Goal: Information Seeking & Learning: Learn about a topic

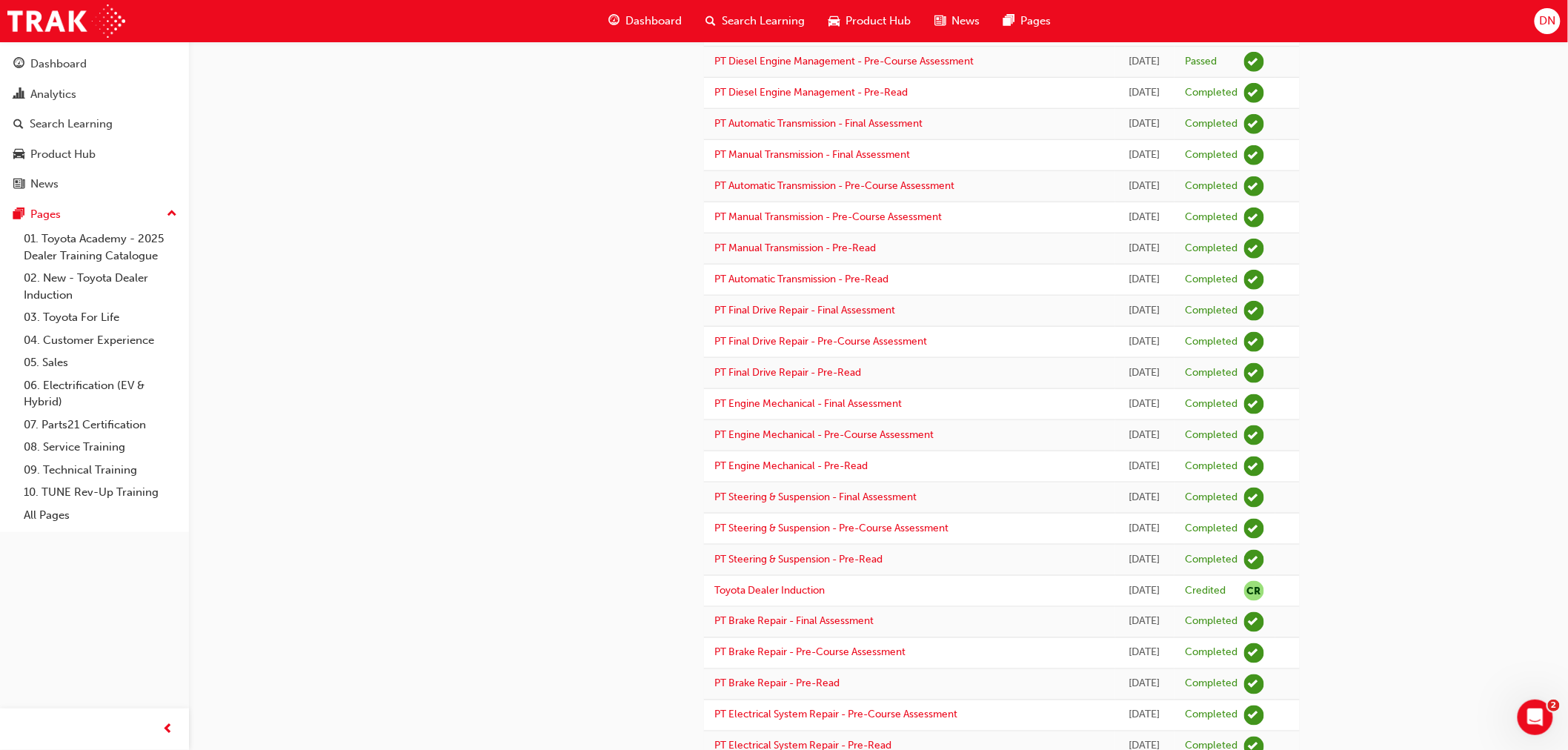
click at [1487, 410] on div "cb [PERSON_NAME] 655056 [EMAIL_ADDRESS][DOMAIN_NAME] Technician, Technical Advi…" at bounding box center [784, 339] width 1568 height 1829
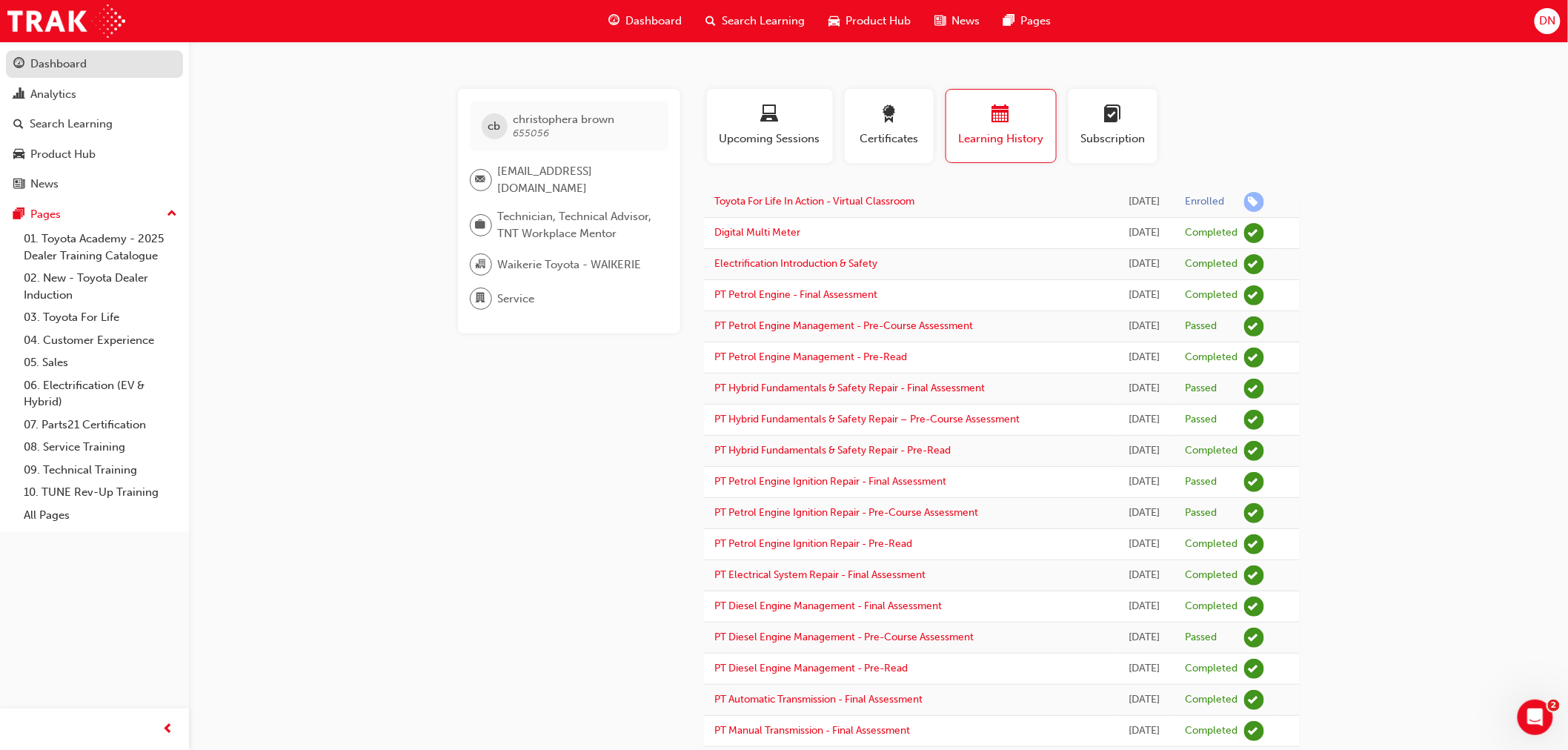
click at [64, 62] on div "Dashboard" at bounding box center [58, 64] width 56 height 17
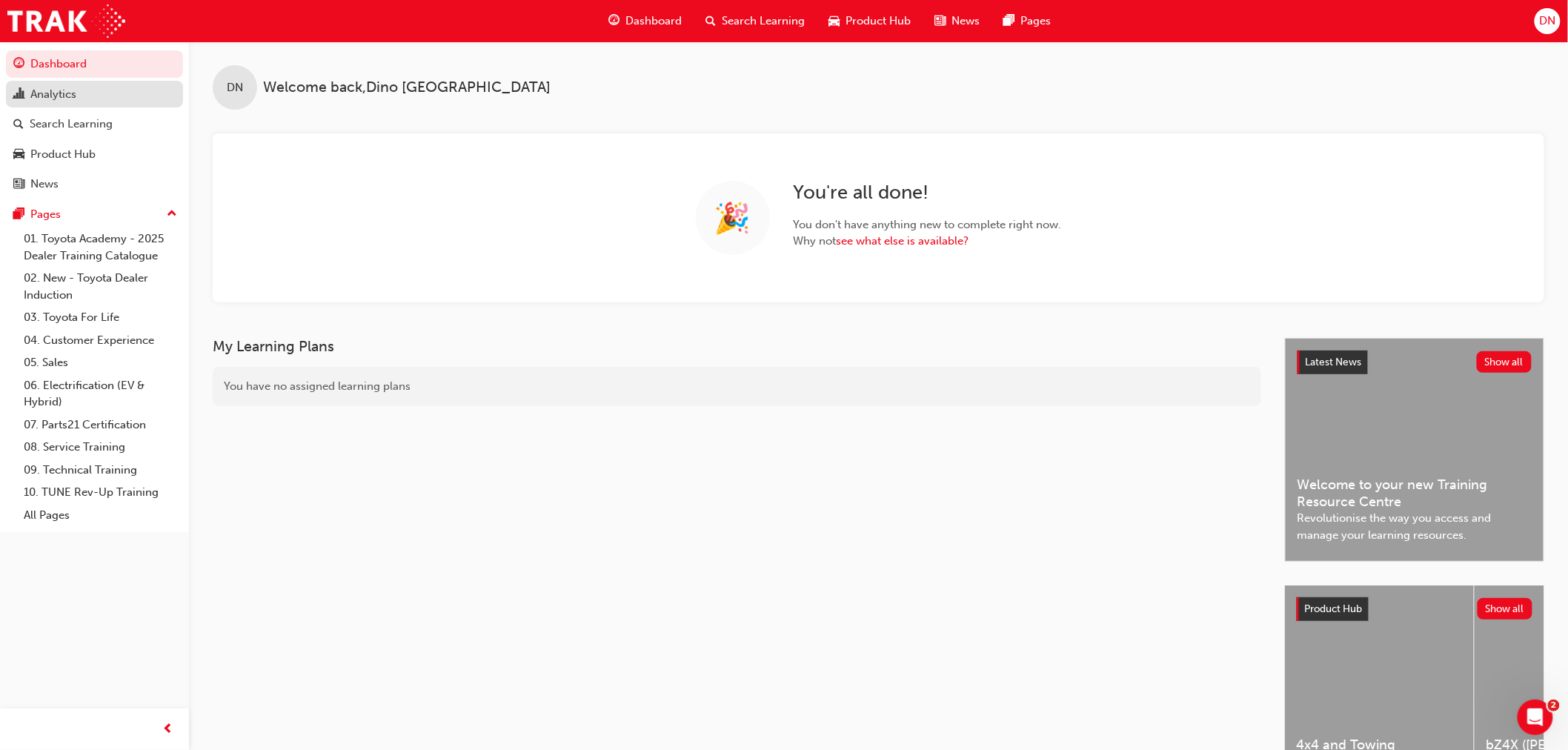
click at [76, 93] on div "Analytics" at bounding box center [53, 95] width 46 height 17
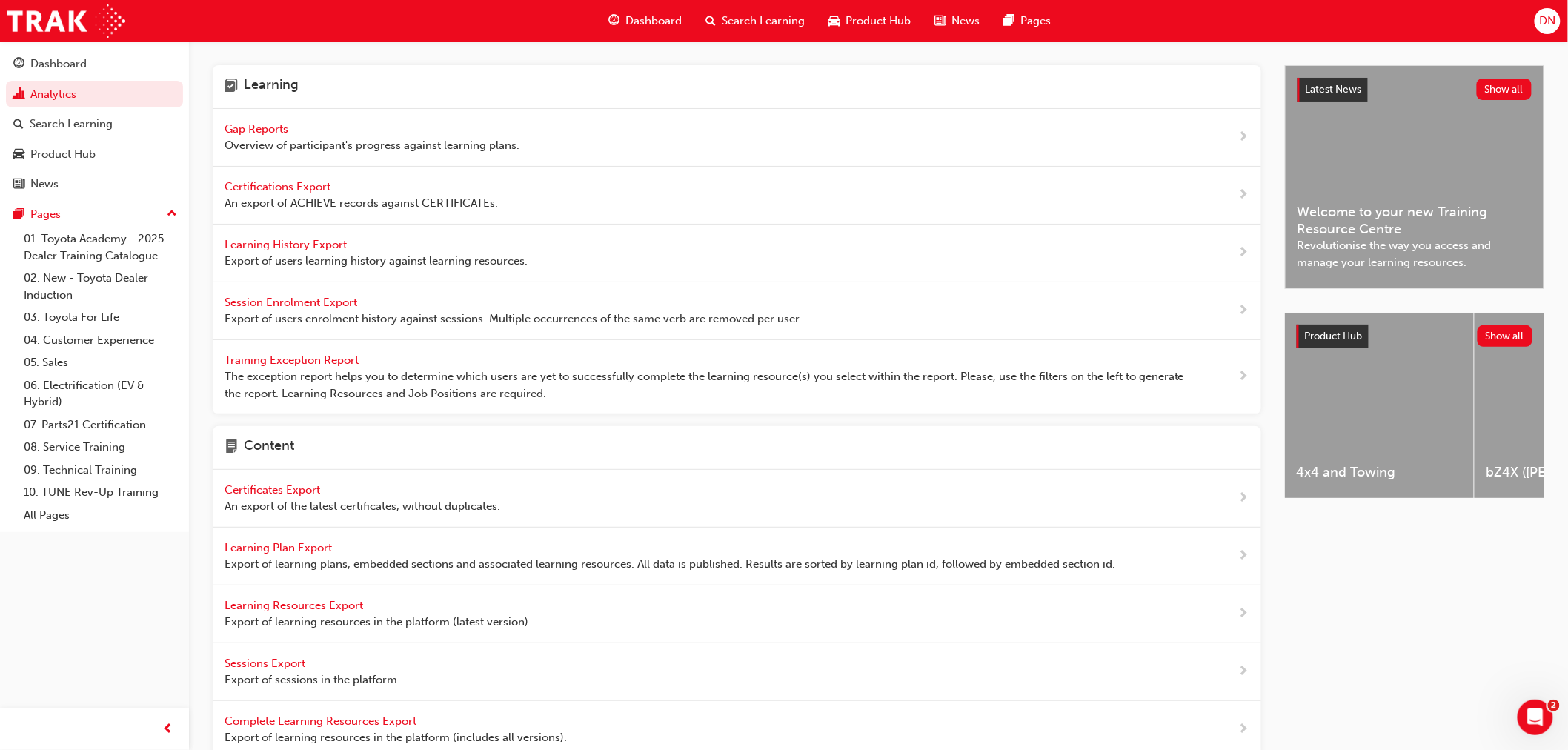
click at [266, 130] on span "Gap Reports" at bounding box center [257, 129] width 67 height 13
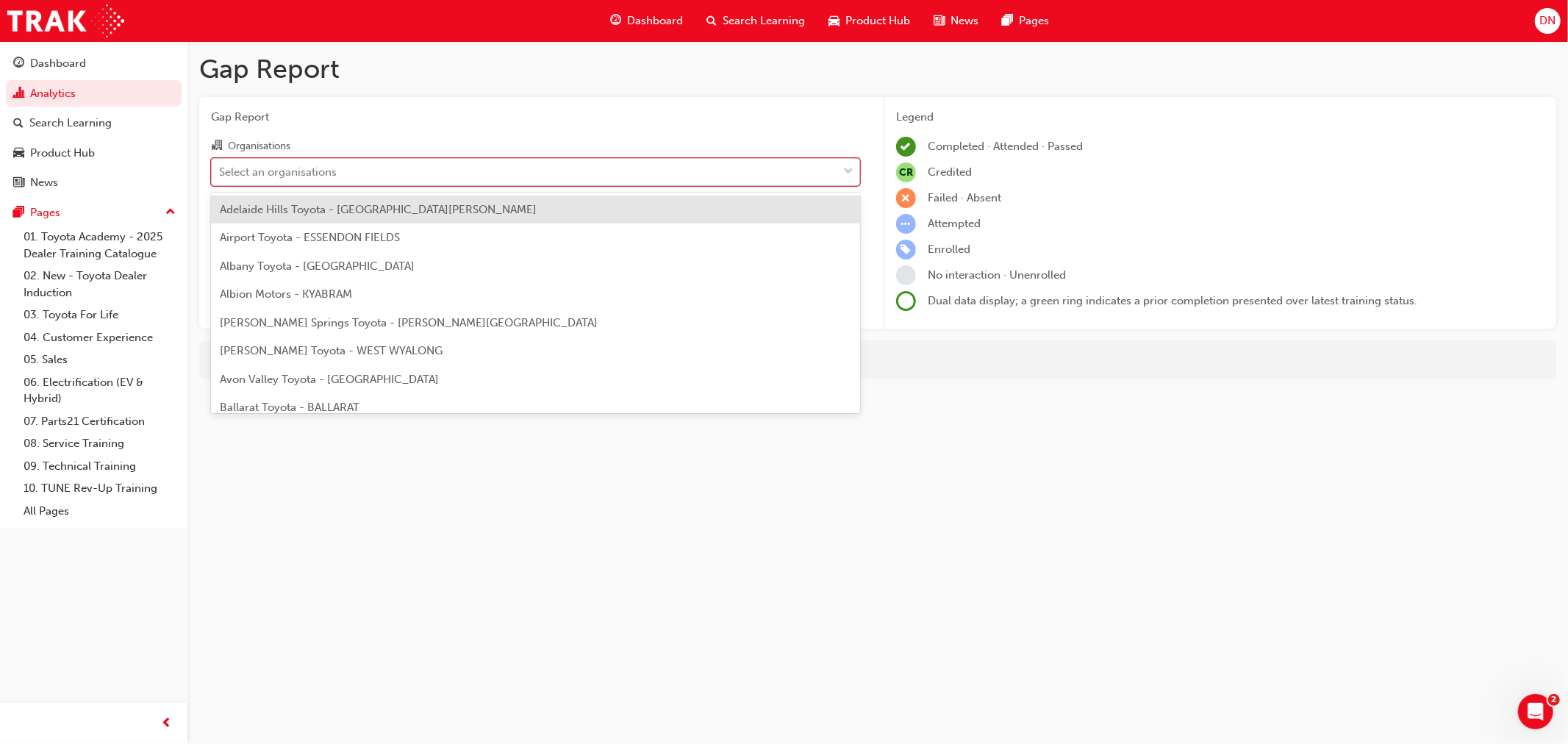
click at [368, 182] on div "Select an organisations" at bounding box center [525, 172] width 626 height 26
click at [220, 177] on input "Organisations option Adelaide Hills Toyota - MOUNT BARKER focused, 1 of 301. 30…" at bounding box center [220, 170] width 2 height 12
type input "wai"
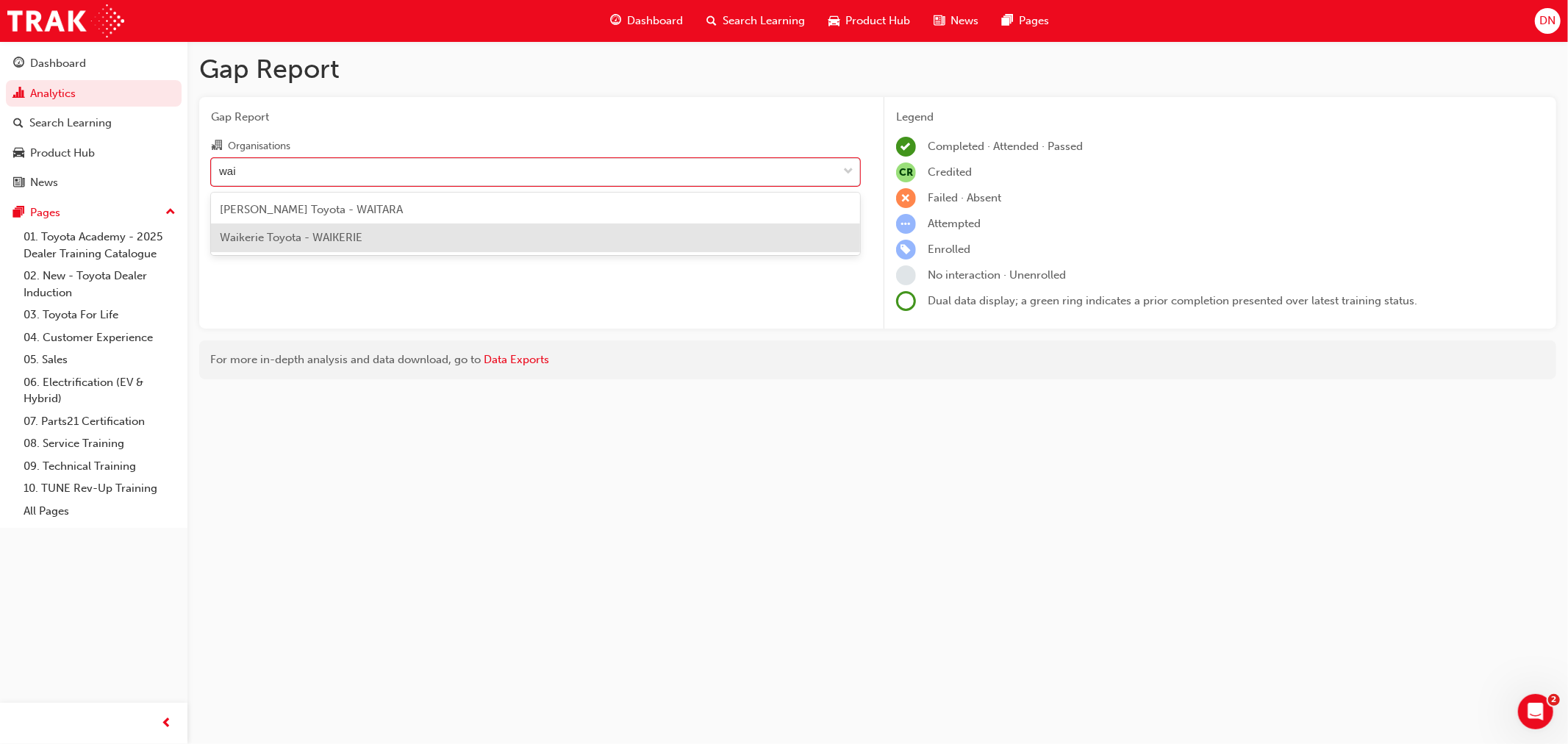
click at [393, 237] on div "Waikerie Toyota - WAIKERIE" at bounding box center [536, 237] width 649 height 29
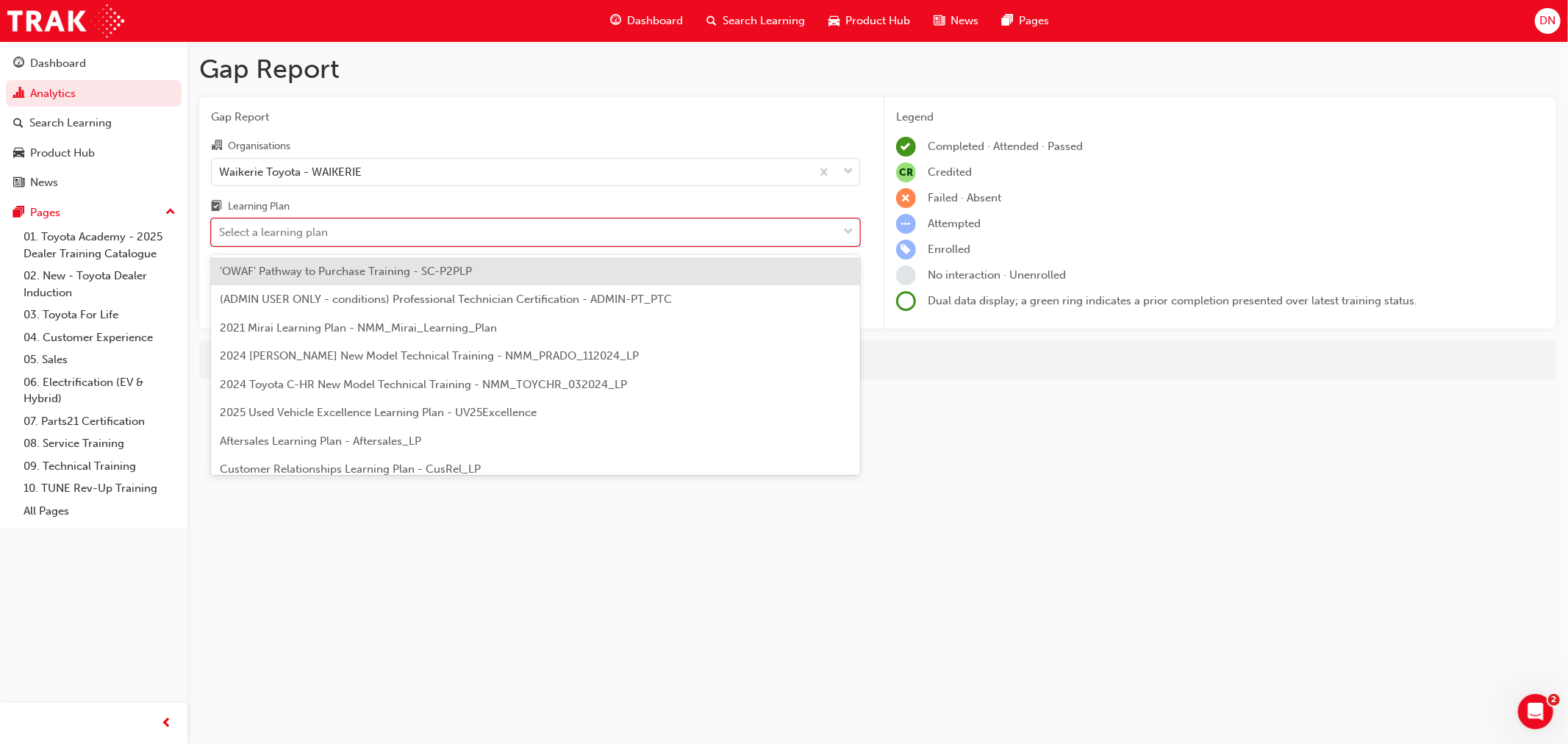
click at [379, 230] on div "Select a learning plan" at bounding box center [525, 232] width 626 height 26
click at [220, 230] on input "Learning Plan option 'OWAF' Pathway to Purchase Training - SC-P2PLP focused, 1 …" at bounding box center [220, 232] width 2 height 12
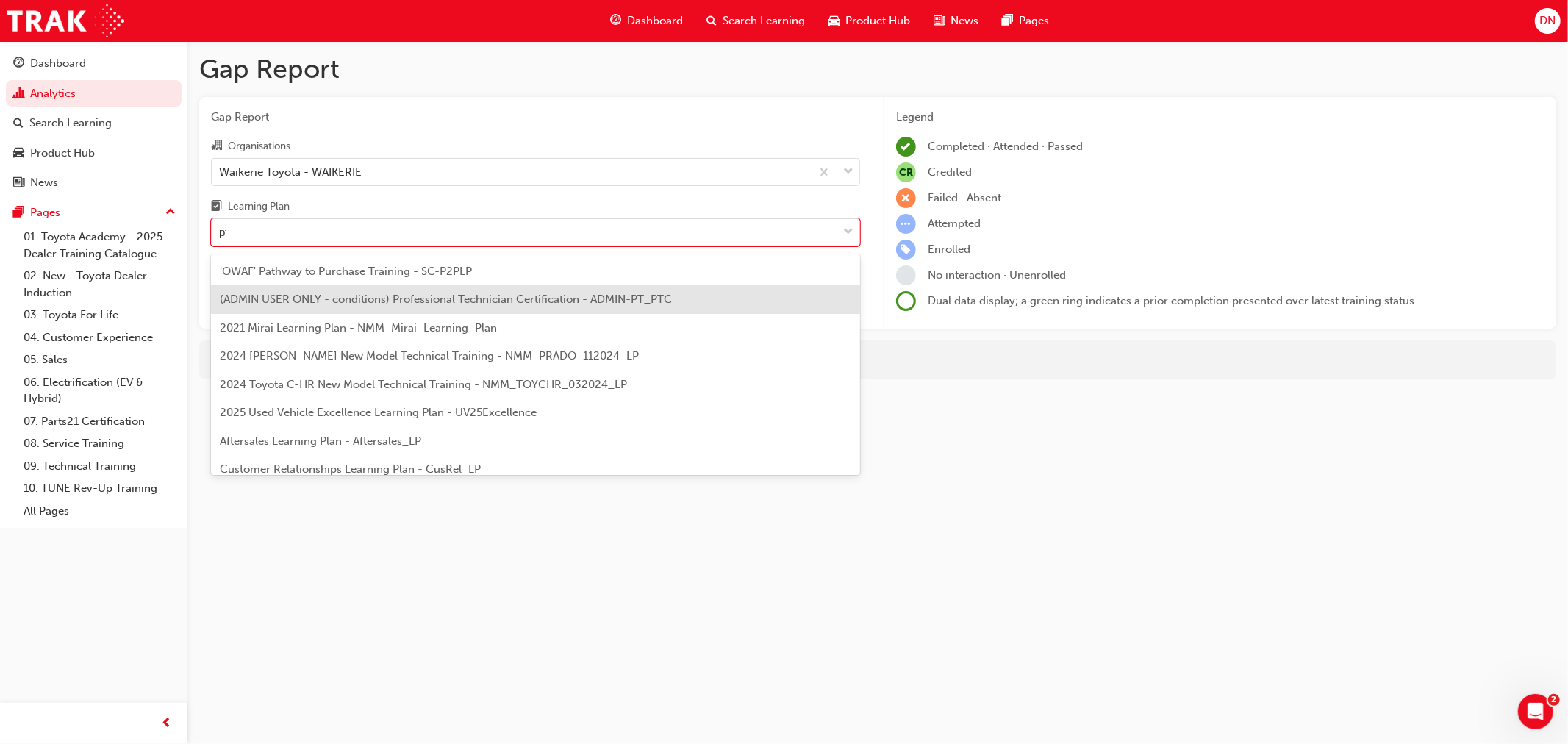
type input "p"
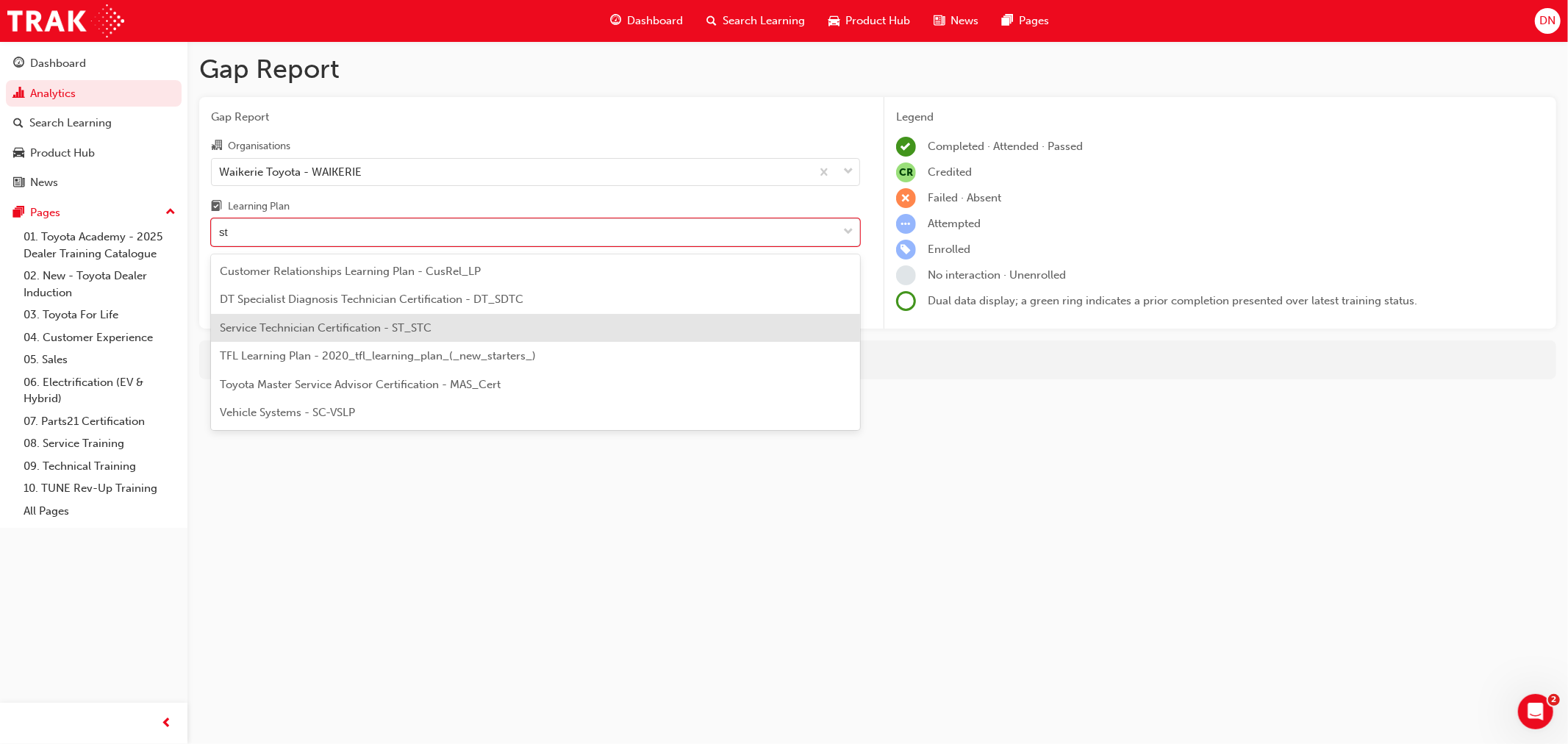
type input "s"
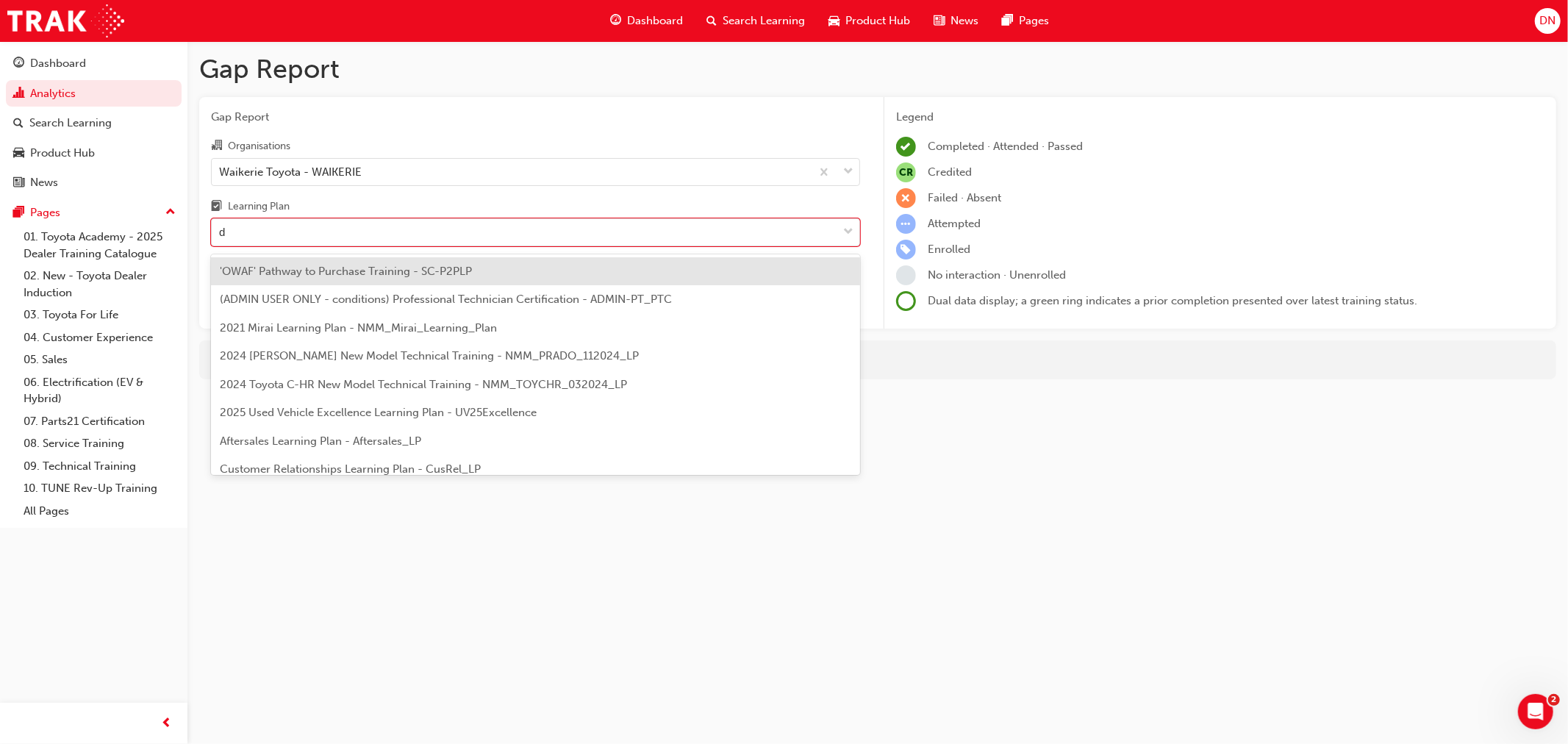
type input "dt"
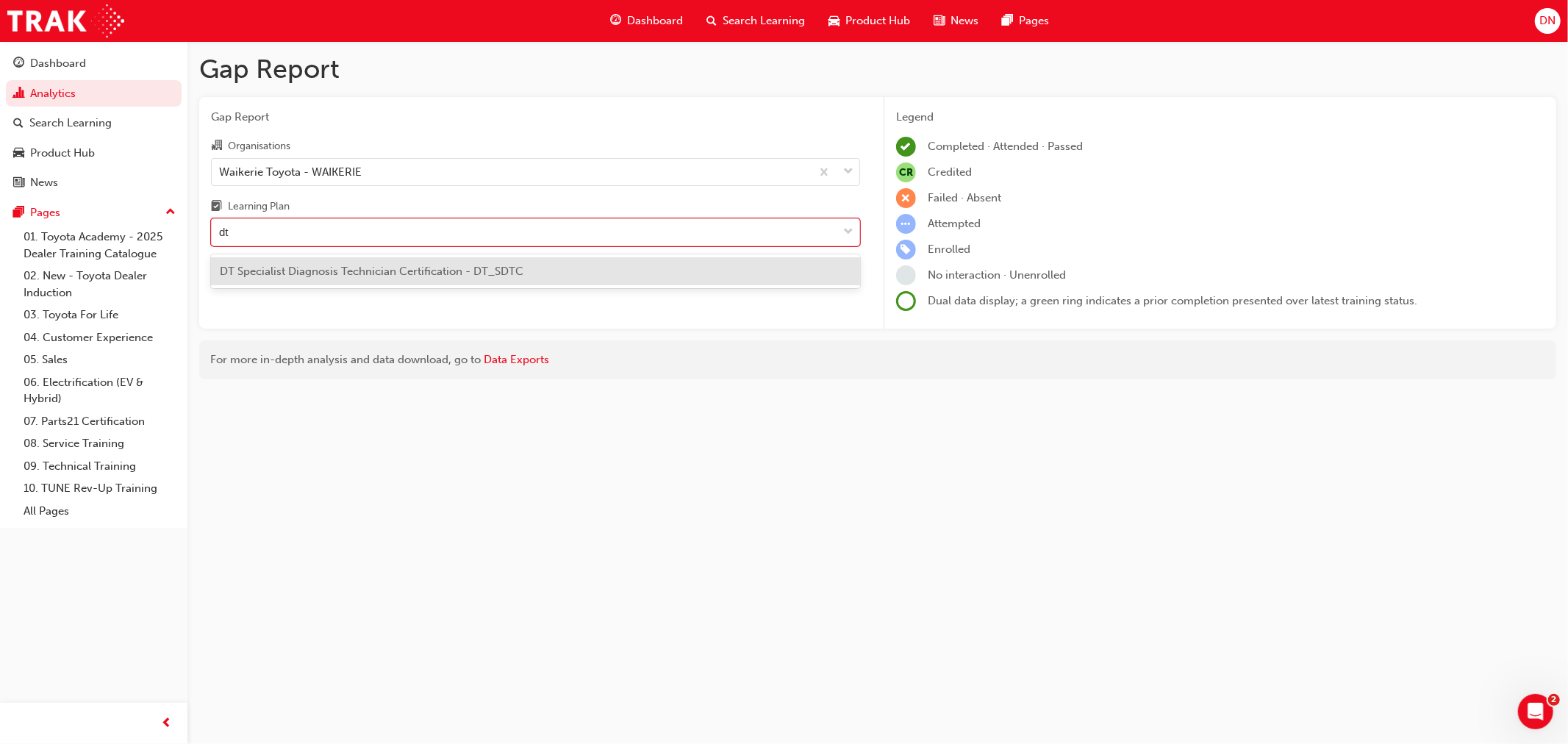
click at [442, 281] on div "DT Specialist Diagnosis Technician Certification - DT_SDTC" at bounding box center [536, 271] width 649 height 29
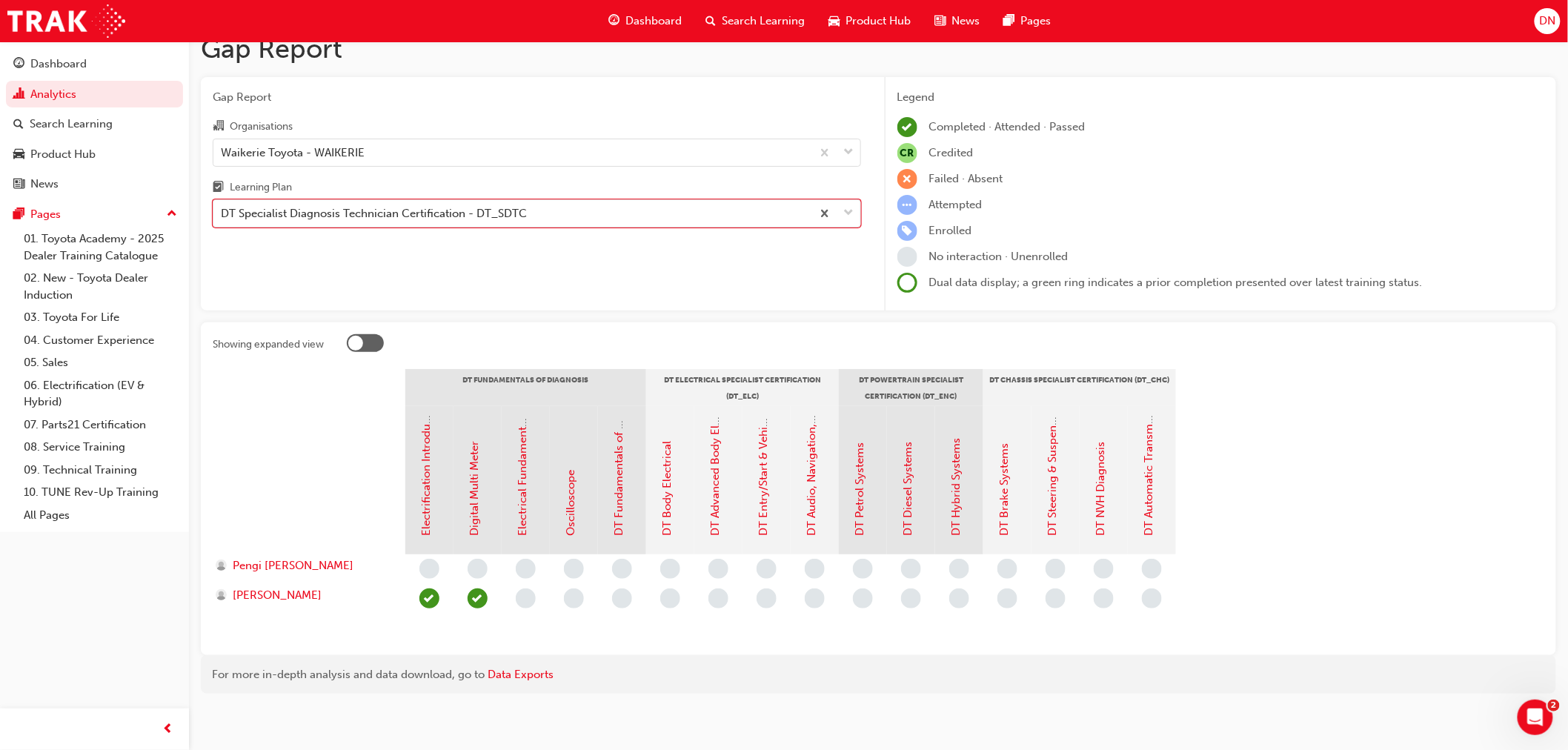
scroll to position [25, 0]
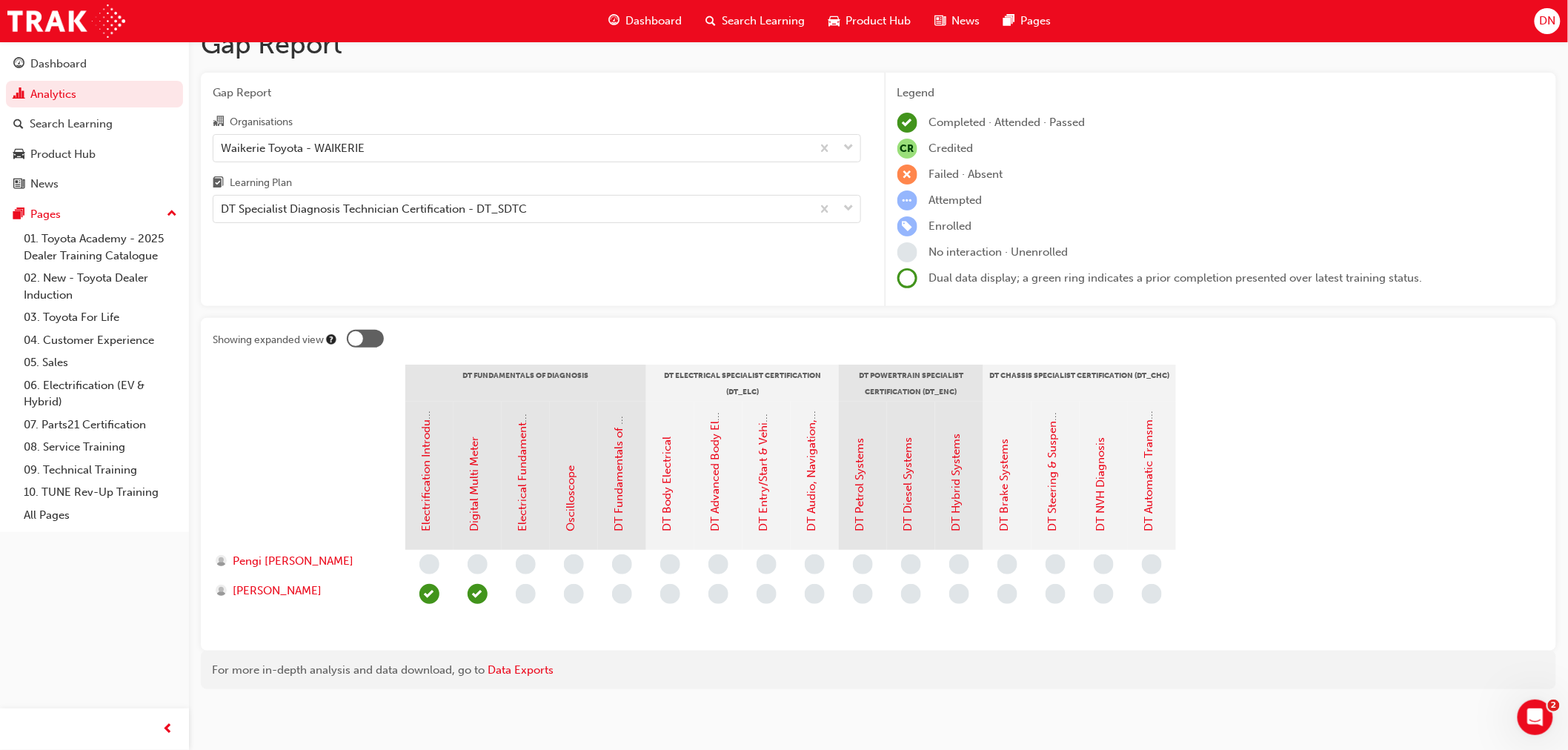
click at [368, 338] on div at bounding box center [365, 339] width 37 height 18
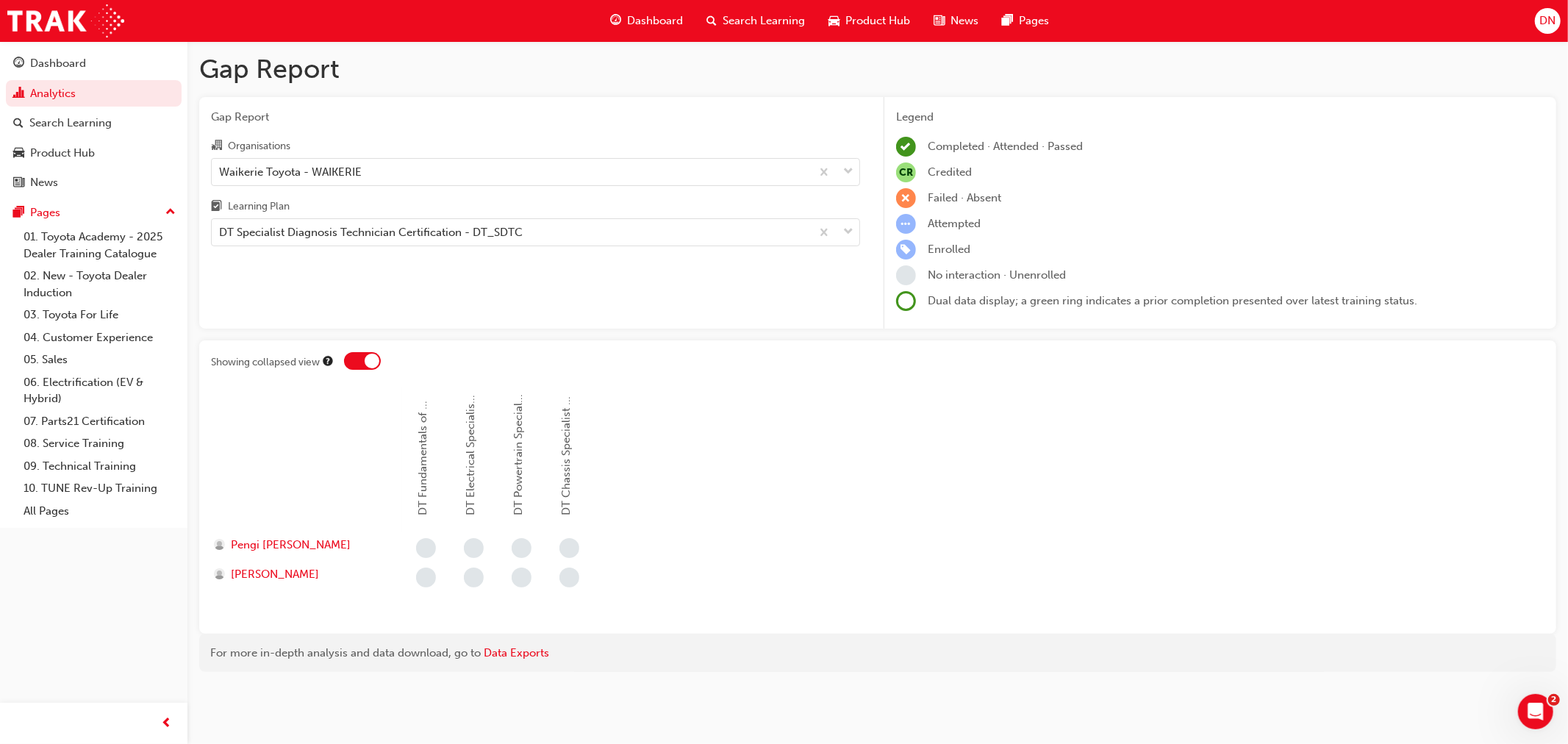
click at [366, 357] on div at bounding box center [372, 361] width 15 height 15
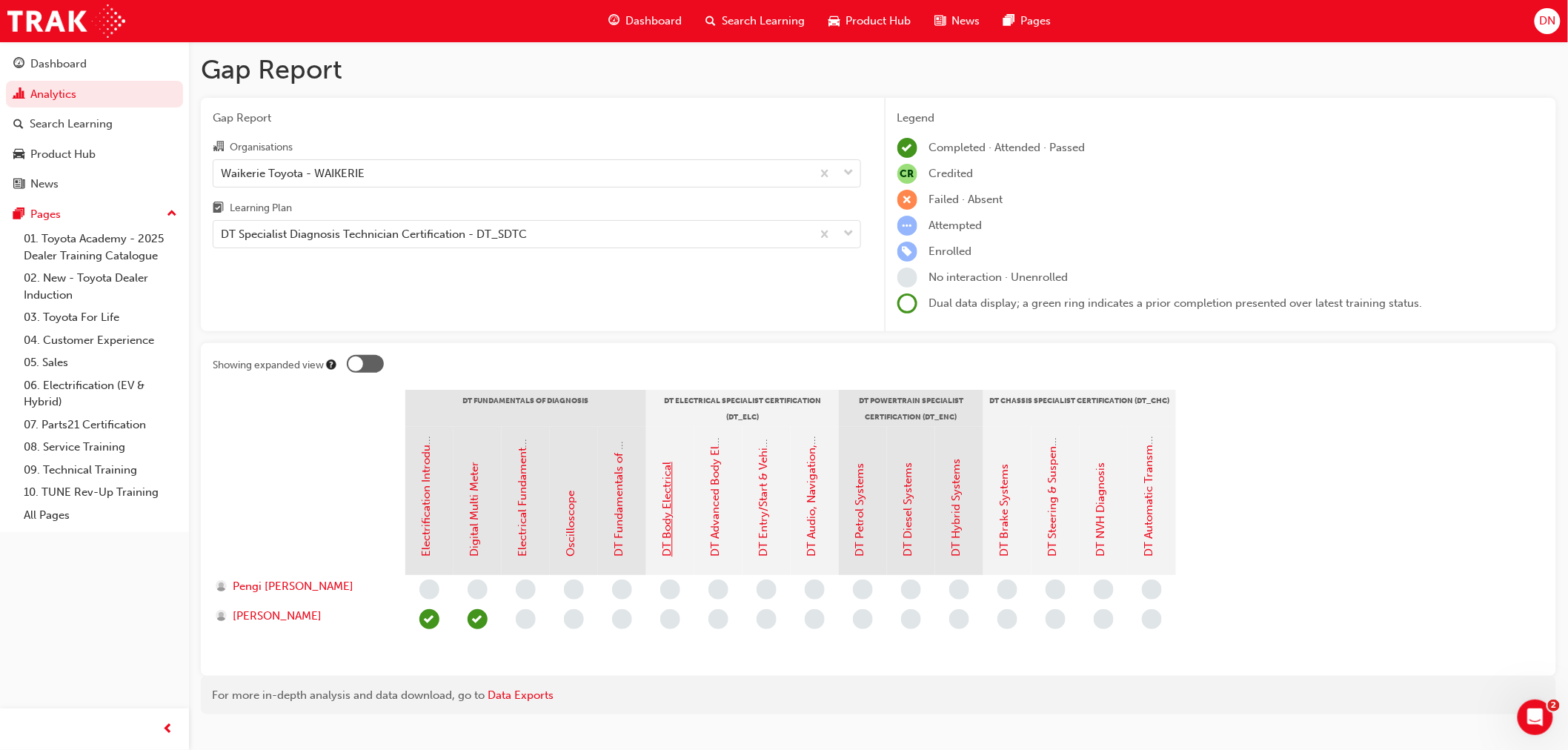
click at [671, 512] on link "DT Body Electrical" at bounding box center [668, 509] width 13 height 95
click at [715, 505] on link "DT Advanced Body Electrical & Auto A/C Systems" at bounding box center [715, 430] width 13 height 252
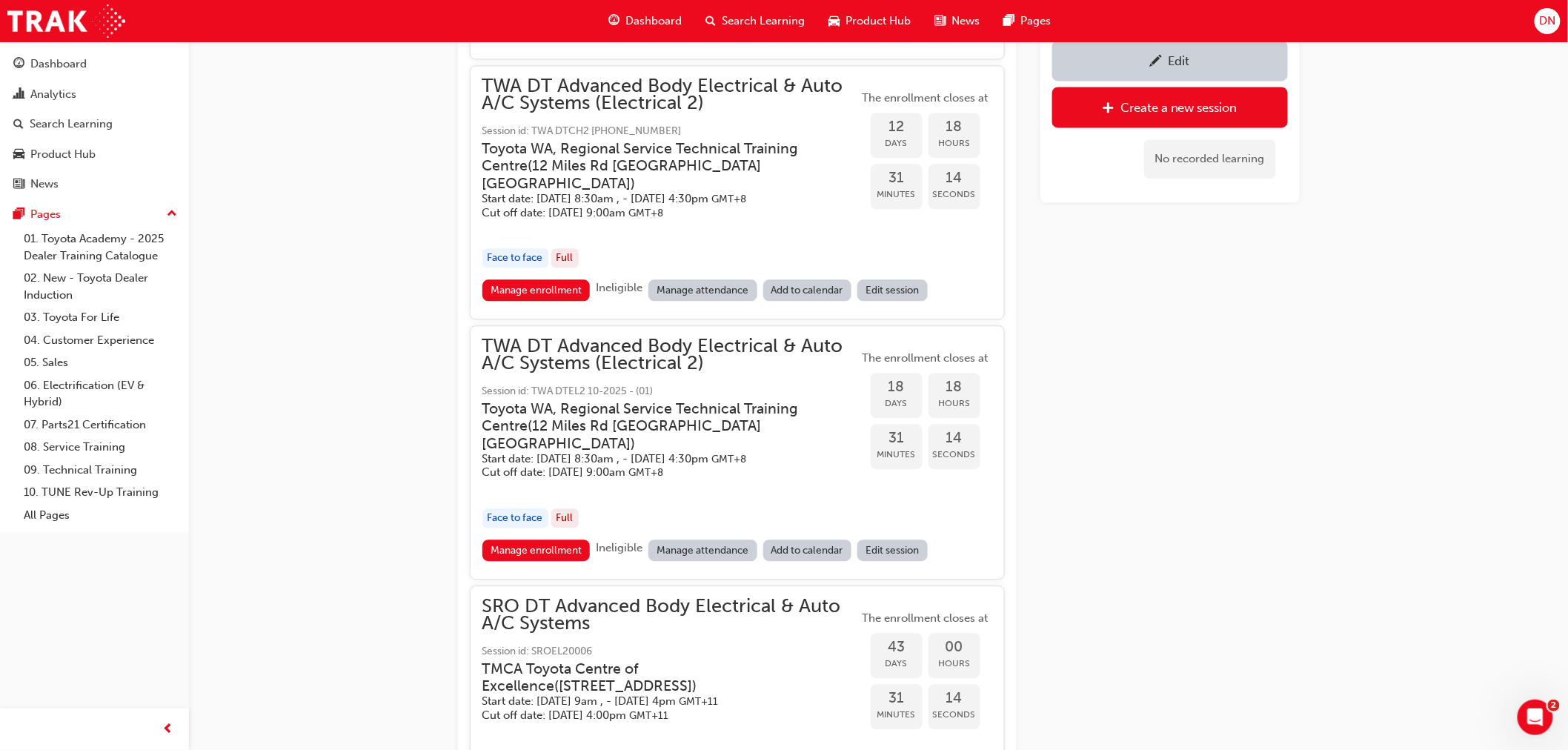
scroll to position [1058, 0]
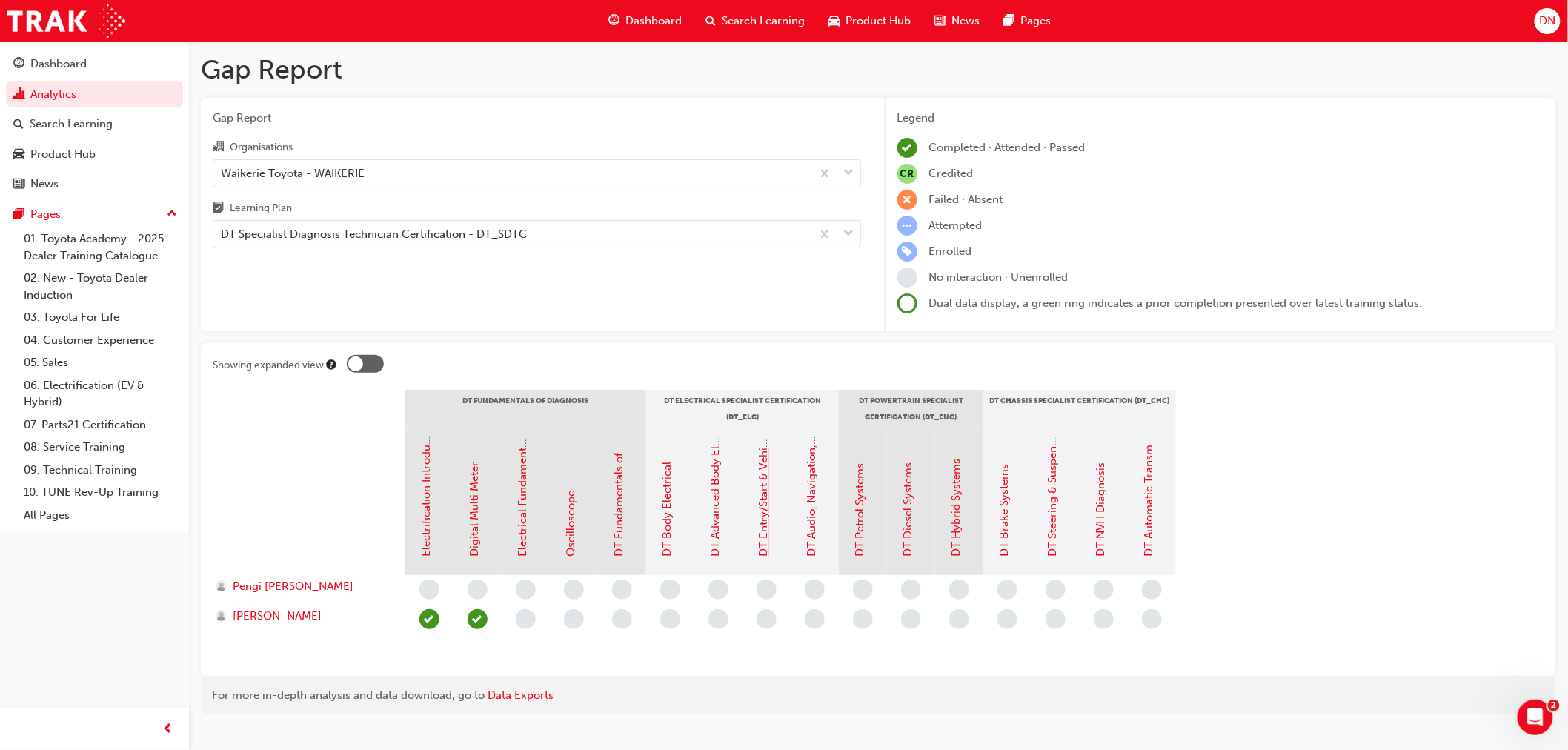
click at [761, 514] on link "DT Entry/Start & Vehicle Security Systems" at bounding box center [764, 451] width 13 height 214
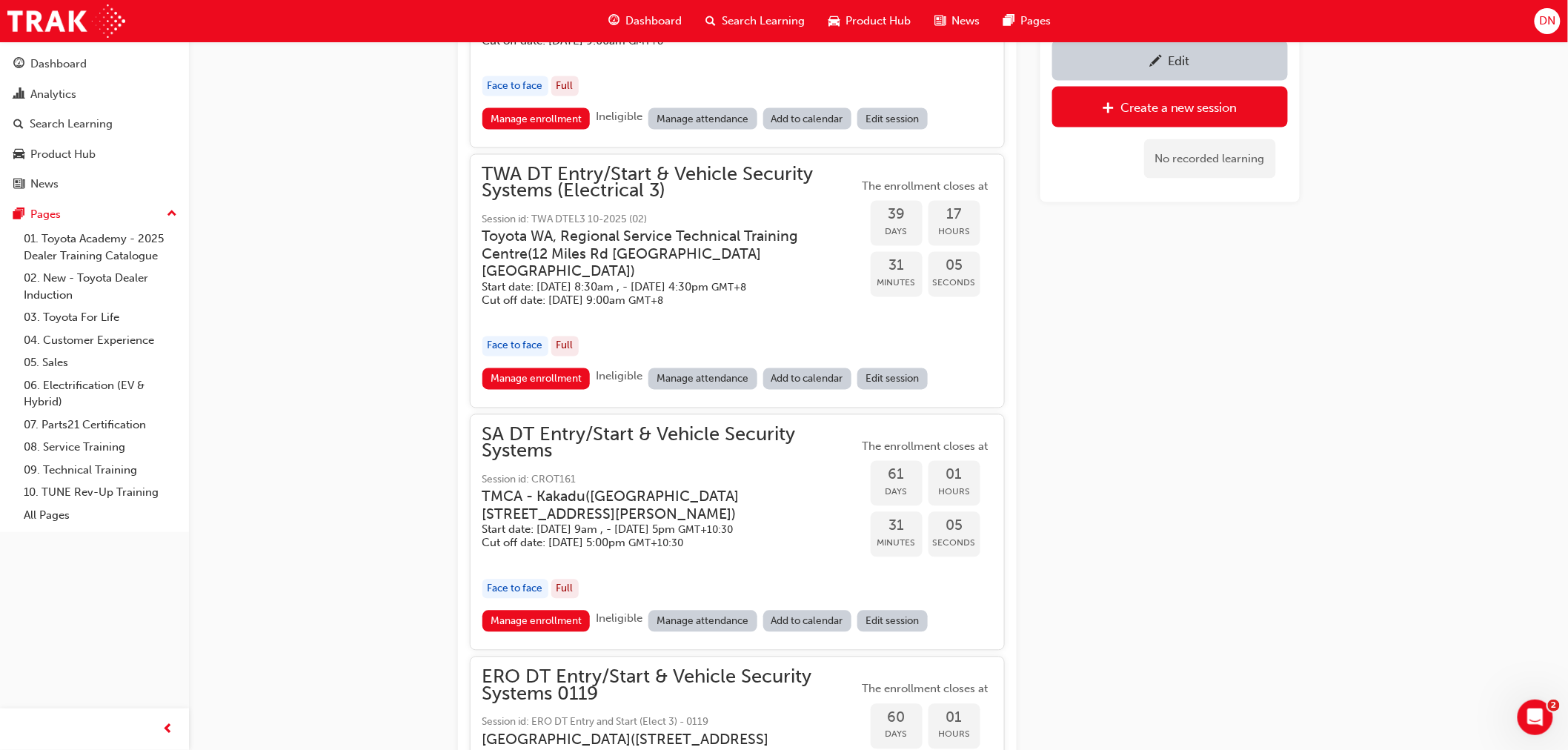
scroll to position [976, 0]
